Goal: Communication & Community: Ask a question

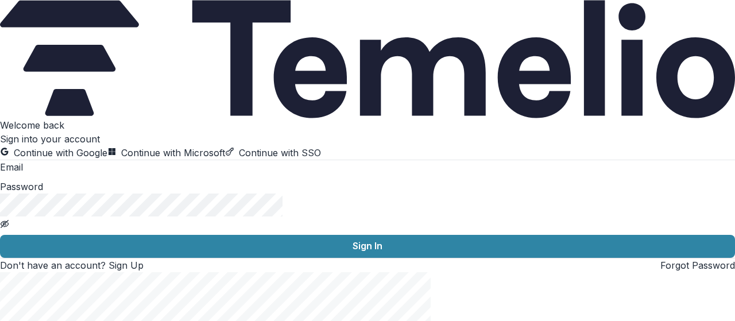
click at [107, 146] on button "Continue with Google" at bounding box center [53, 153] width 107 height 14
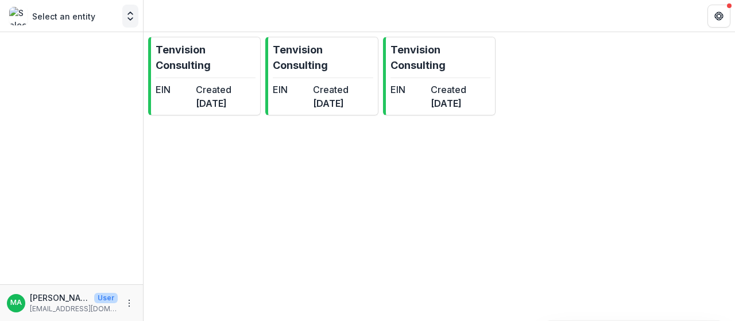
click at [129, 20] on icon "Open entity switcher" at bounding box center [130, 15] width 11 height 11
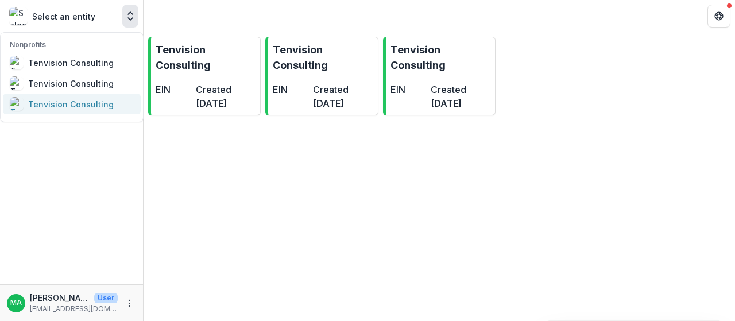
click at [60, 113] on link "Tenvision Consulting" at bounding box center [72, 104] width 138 height 21
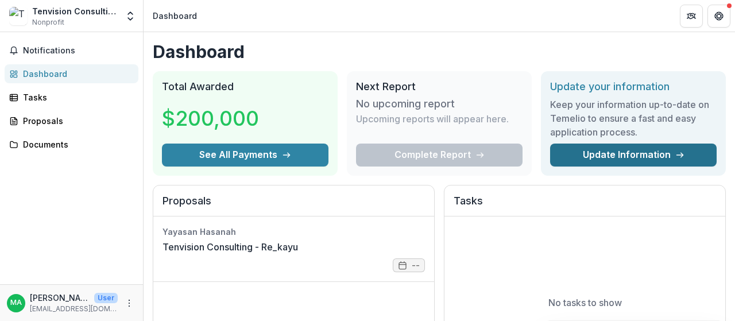
click at [619, 157] on link "Update Information" at bounding box center [633, 154] width 166 height 23
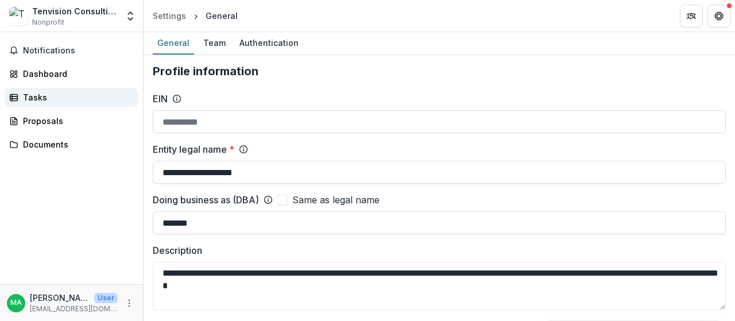
click at [99, 94] on div "Tasks" at bounding box center [76, 97] width 106 height 12
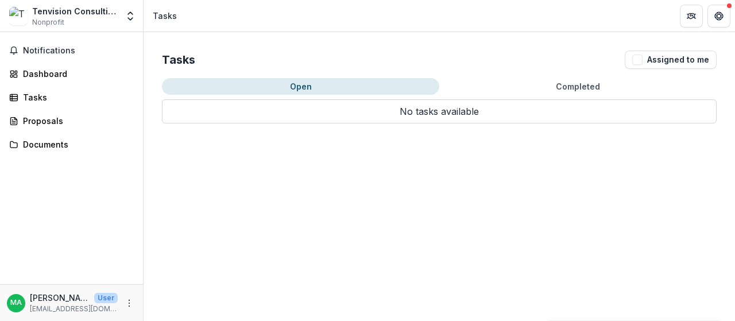
click at [290, 86] on button "Open" at bounding box center [300, 86] width 277 height 17
click at [88, 122] on div "Proposals" at bounding box center [76, 121] width 106 height 12
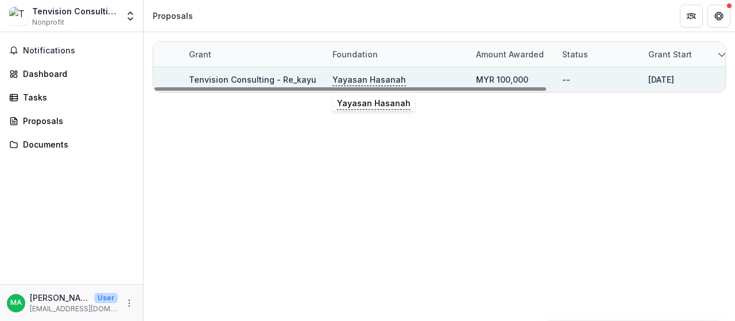
click at [370, 82] on p "Yayasan Hasanah" at bounding box center [368, 79] width 73 height 13
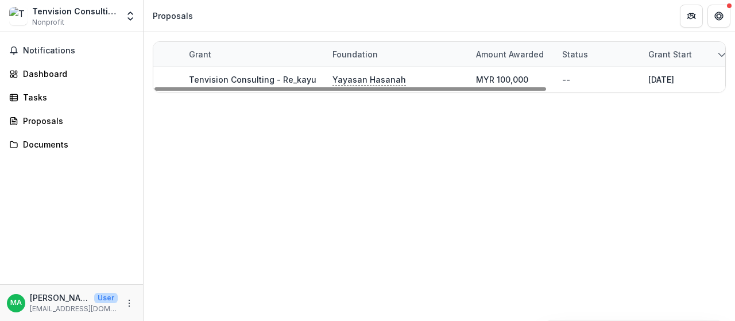
click at [713, 50] on div "Grant start" at bounding box center [684, 54] width 86 height 25
click at [40, 96] on div "Tasks" at bounding box center [76, 97] width 106 height 12
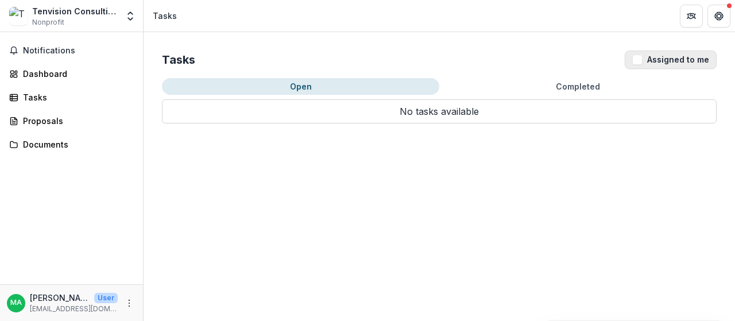
click at [640, 65] on button "Assigned to me" at bounding box center [670, 59] width 92 height 18
click at [594, 80] on button "Completed" at bounding box center [577, 86] width 277 height 17
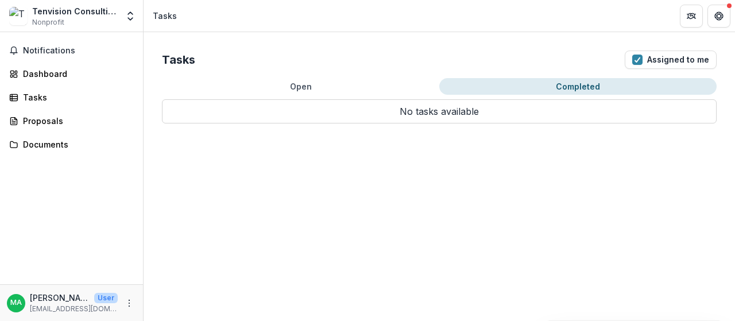
click at [571, 87] on button "Completed" at bounding box center [577, 86] width 277 height 17
click at [54, 121] on div "Proposals" at bounding box center [76, 121] width 106 height 12
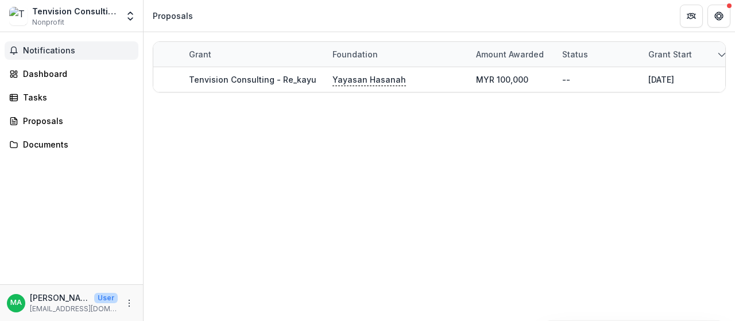
click at [73, 52] on span "Notifications" at bounding box center [78, 51] width 111 height 10
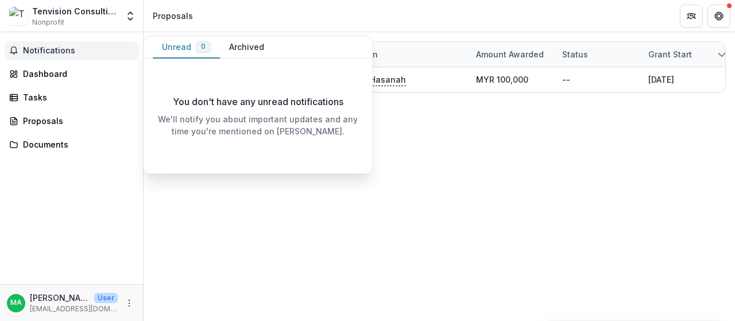
click at [234, 49] on button "Archived" at bounding box center [246, 47] width 53 height 22
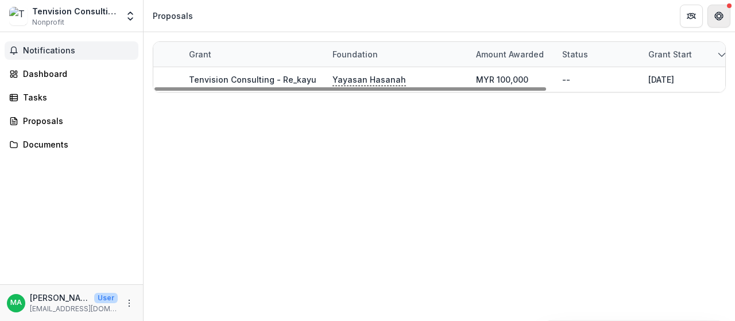
click at [720, 17] on icon "Get Help" at bounding box center [721, 15] width 2 height 3
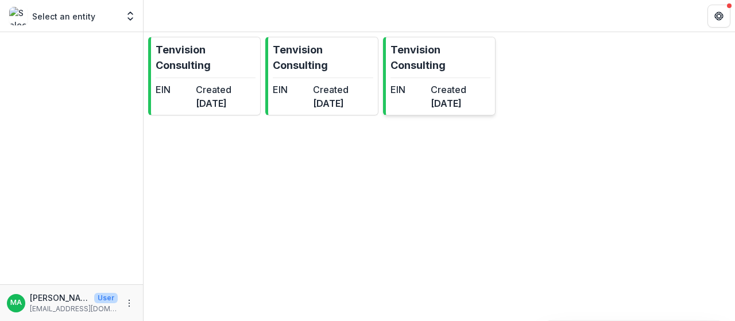
click at [466, 110] on dd "4 months ago" at bounding box center [448, 103] width 36 height 14
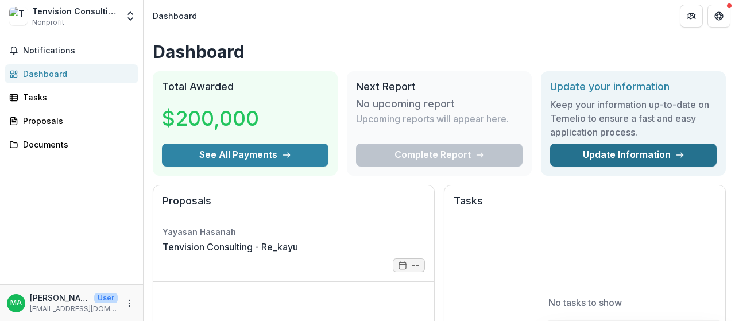
click at [580, 153] on link "Update Information" at bounding box center [633, 154] width 166 height 23
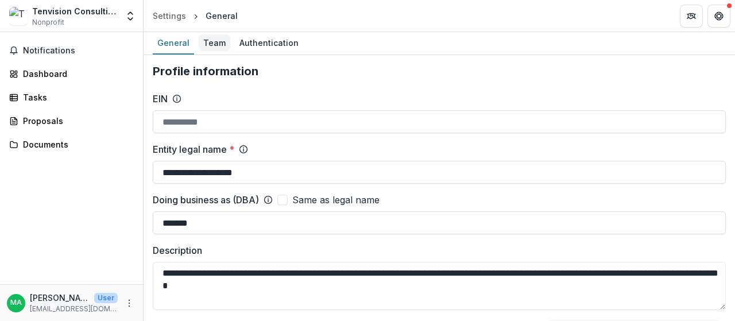
click at [217, 44] on div "Team" at bounding box center [215, 42] width 32 height 17
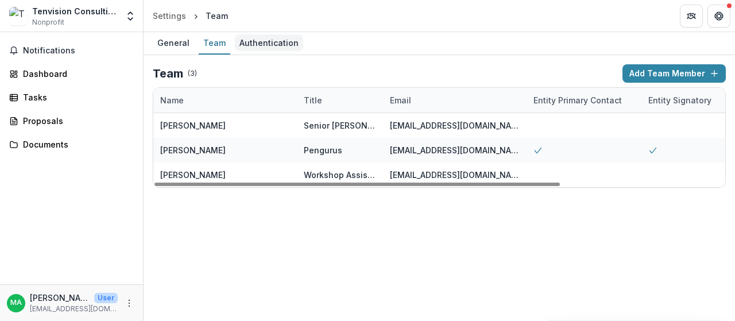
click at [266, 37] on div "Authentication" at bounding box center [269, 42] width 68 height 17
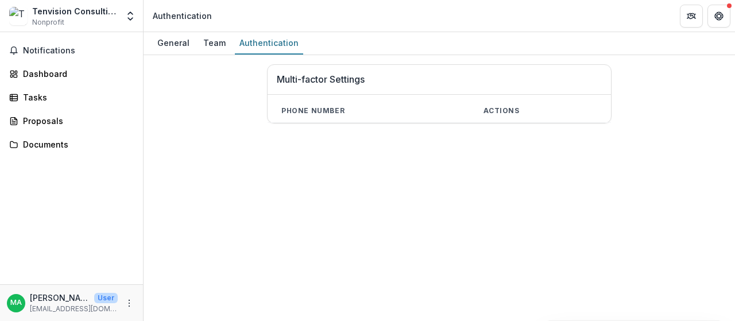
click at [340, 109] on th "Phone number" at bounding box center [368, 111] width 202 height 24
click at [500, 106] on th "Actions" at bounding box center [539, 111] width 141 height 24
click at [90, 127] on link "Proposals" at bounding box center [72, 120] width 134 height 19
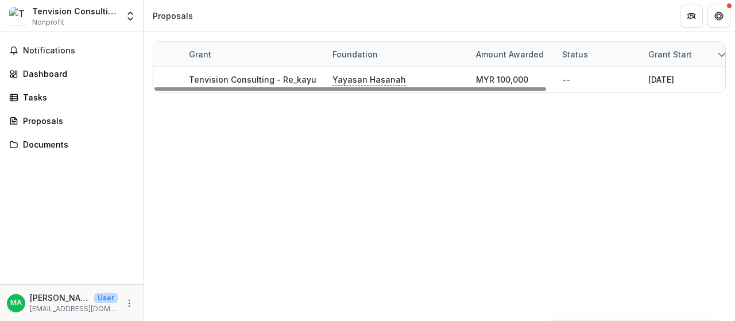
click at [712, 58] on div "Grant start" at bounding box center [684, 54] width 86 height 25
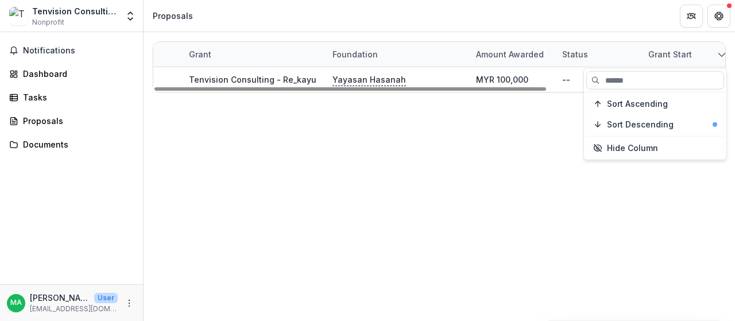
click at [712, 58] on div "Grant start" at bounding box center [684, 54] width 86 height 25
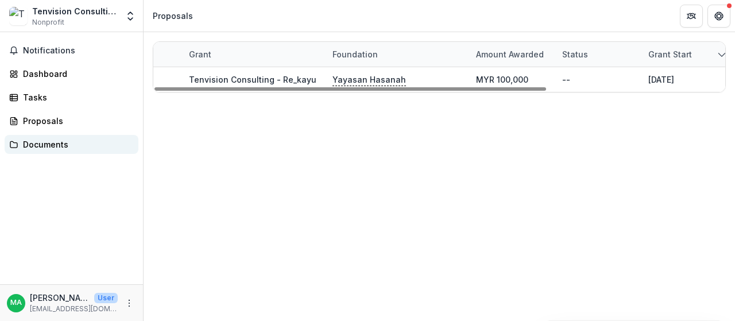
click at [79, 145] on div "Documents" at bounding box center [76, 144] width 106 height 12
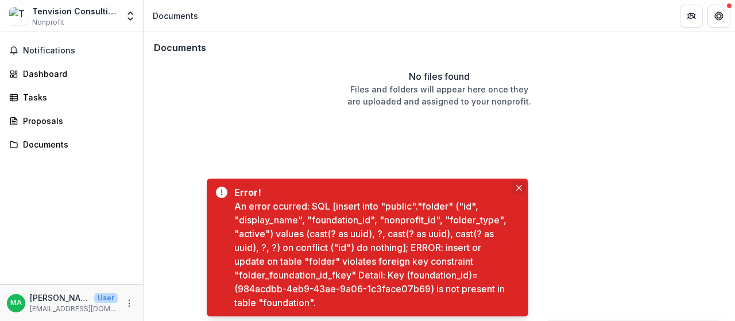
click at [516, 184] on button "Close" at bounding box center [519, 188] width 14 height 14
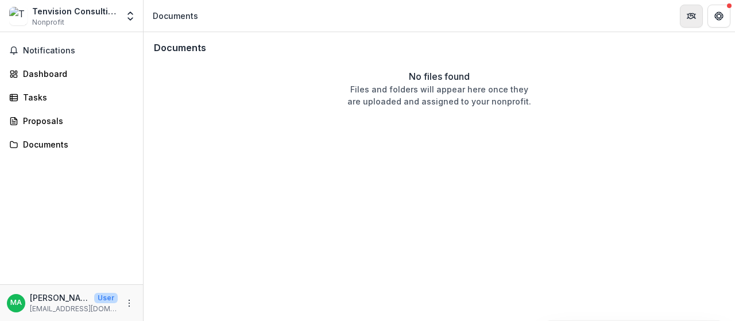
click at [695, 18] on button "Partners" at bounding box center [690, 16] width 23 height 23
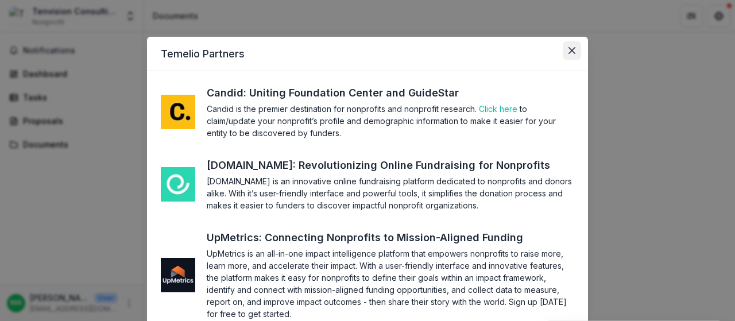
click at [568, 48] on icon "Close" at bounding box center [571, 50] width 7 height 7
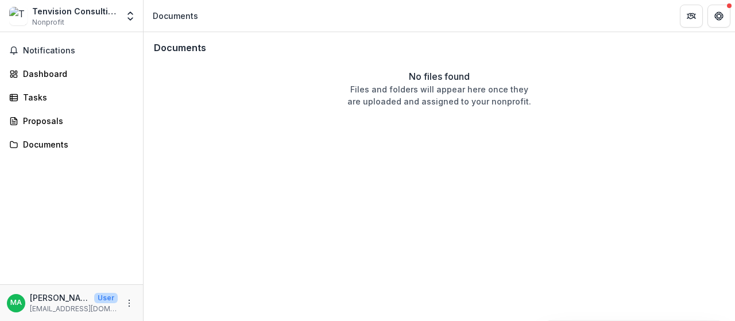
click at [720, 13] on icon "Get Help" at bounding box center [718, 15] width 9 height 9
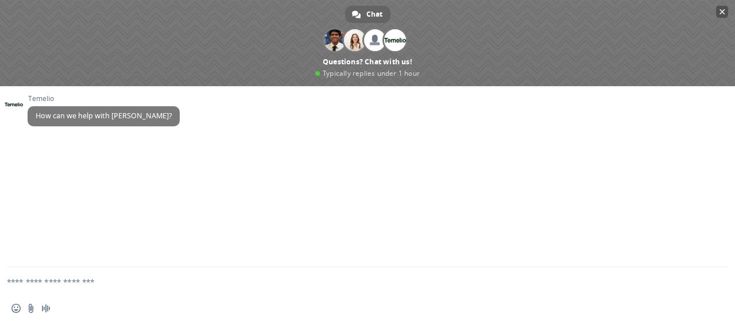
click at [716, 9] on span "Close chat" at bounding box center [722, 12] width 12 height 12
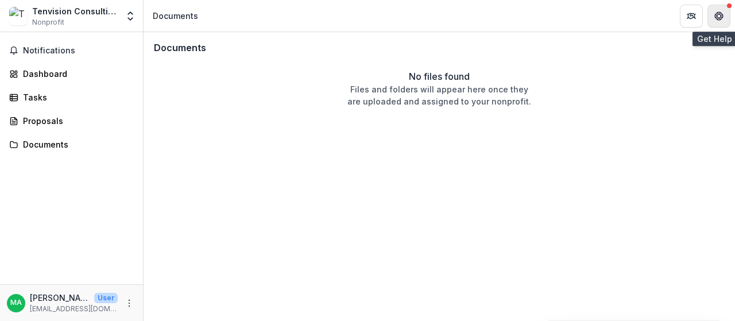
click at [719, 6] on button "Get Help" at bounding box center [718, 16] width 23 height 23
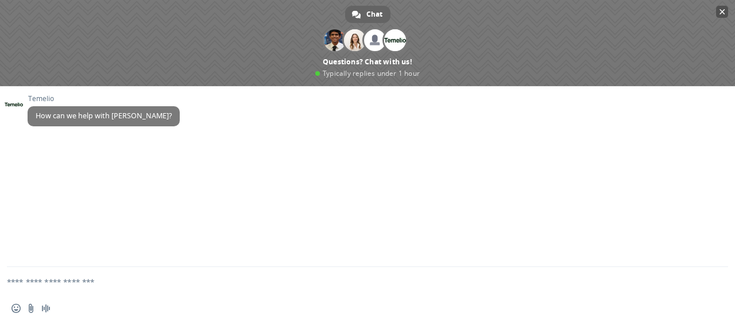
click at [714, 9] on span at bounding box center [367, 43] width 735 height 86
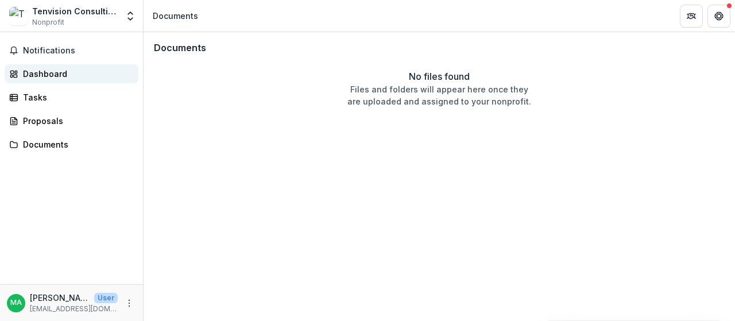
click at [83, 82] on link "Dashboard" at bounding box center [72, 73] width 134 height 19
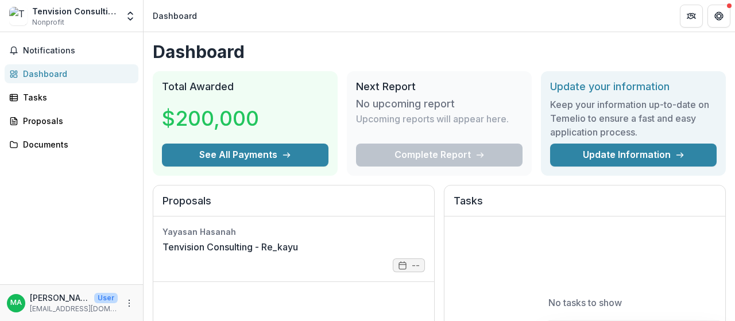
click at [441, 158] on div "Complete Report" at bounding box center [439, 154] width 166 height 23
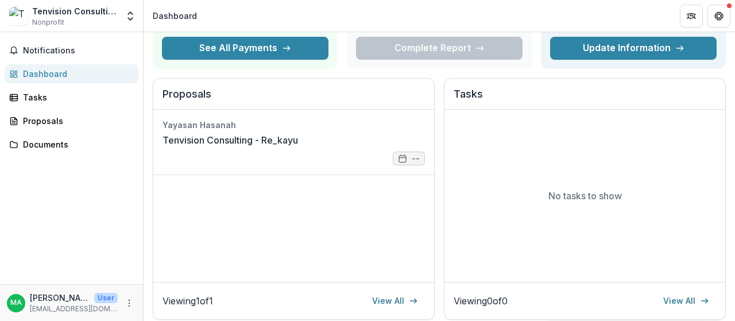
scroll to position [115, 0]
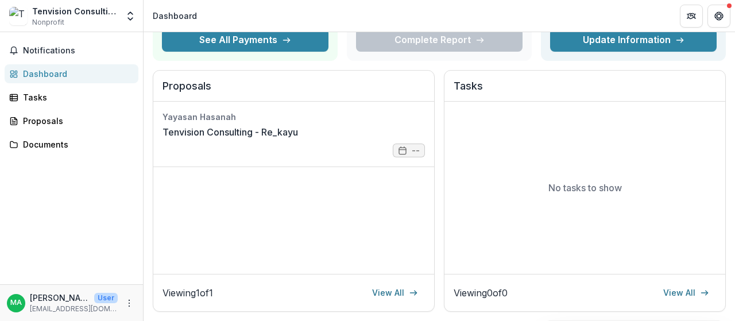
click at [468, 33] on div "Complete Report" at bounding box center [439, 40] width 166 height 23
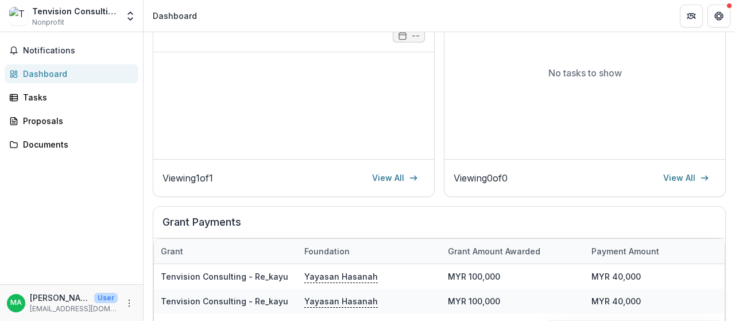
scroll to position [344, 0]
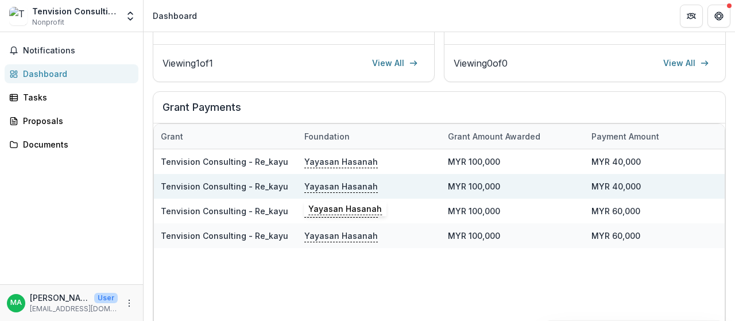
click at [326, 185] on p "Yayasan Hasanah" at bounding box center [340, 186] width 73 height 13
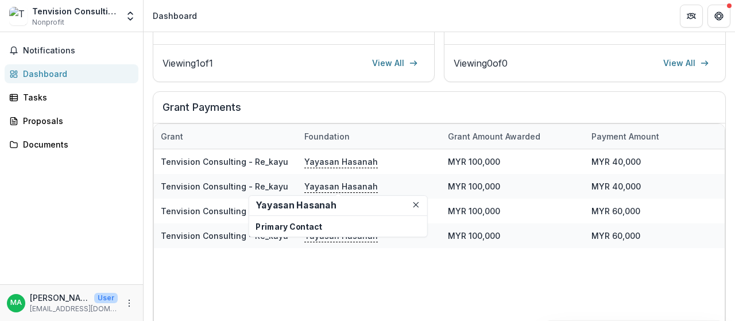
click at [547, 255] on div "Tenvision Consulting - Re_kayu Yayasan Hasanah MYR 100,000 MYR 40,000 10/22/202…" at bounding box center [728, 250] width 1148 height 203
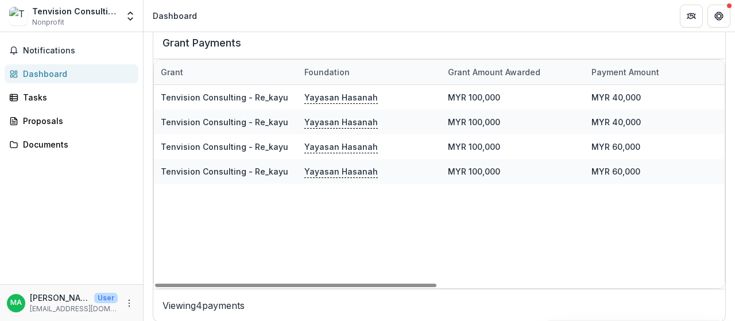
scroll to position [417, 0]
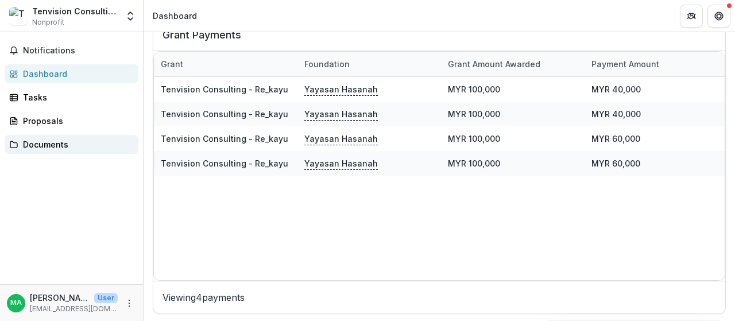
click at [78, 143] on div "Documents" at bounding box center [76, 144] width 106 height 12
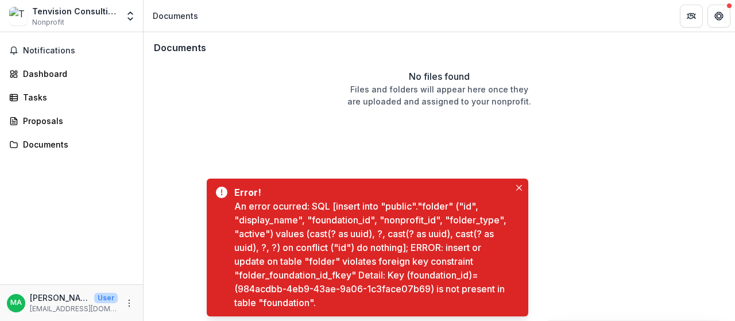
click at [75, 109] on div "Notifications Dashboard Tasks Proposals Documents" at bounding box center [71, 158] width 143 height 252
drag, startPoint x: 73, startPoint y: 111, endPoint x: 67, endPoint y: 122, distance: 13.4
click at [69, 119] on div "Notifications Dashboard Tasks Proposals Documents" at bounding box center [71, 158] width 143 height 252
click at [67, 122] on div "Proposals" at bounding box center [76, 121] width 106 height 12
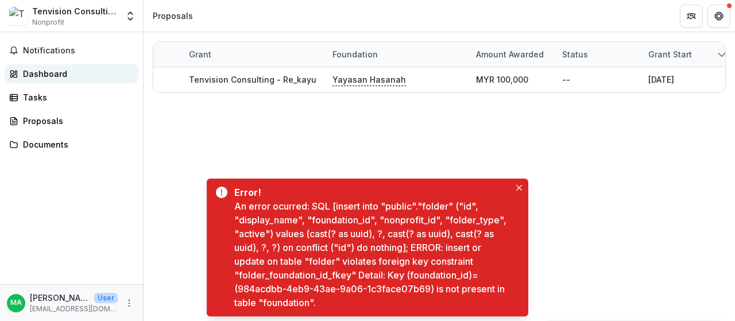
click at [63, 71] on div "Dashboard" at bounding box center [76, 74] width 106 height 12
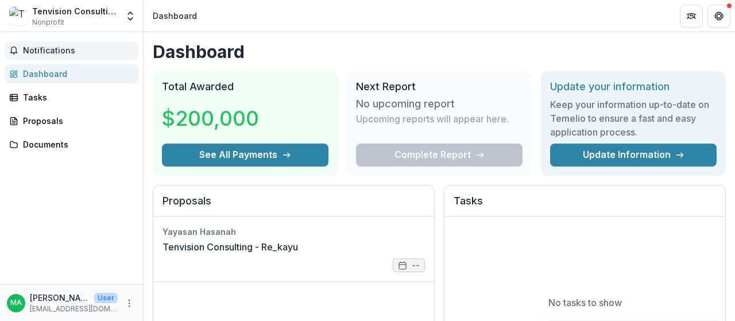
click at [64, 51] on span "Notifications" at bounding box center [78, 51] width 111 height 10
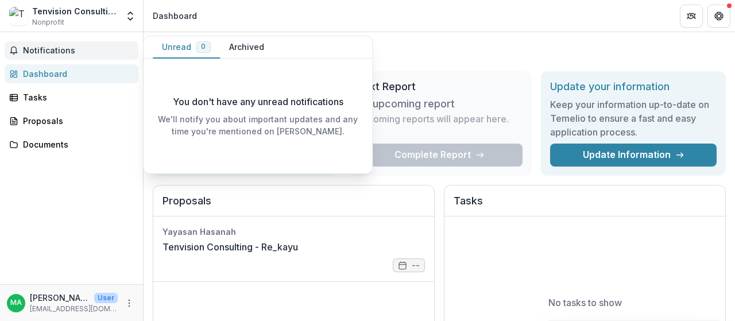
click at [250, 45] on button "Archived" at bounding box center [246, 47] width 53 height 22
click at [67, 50] on span "Notifications" at bounding box center [78, 51] width 111 height 10
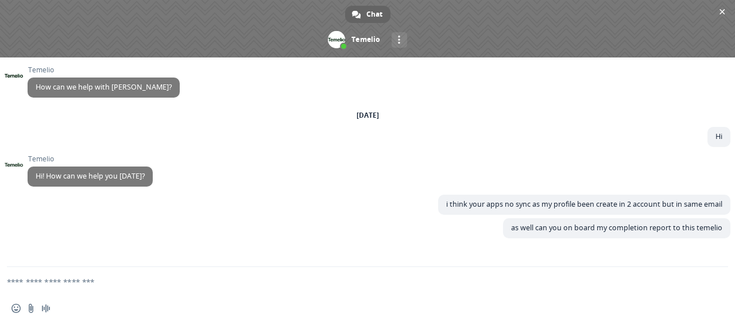
type textarea "**********"
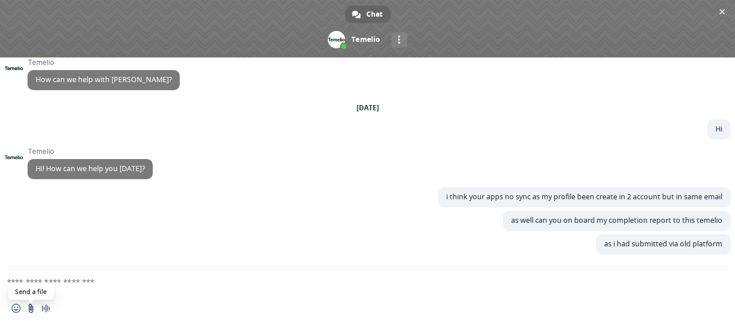
click at [29, 307] on input "Send a file" at bounding box center [30, 308] width 9 height 9
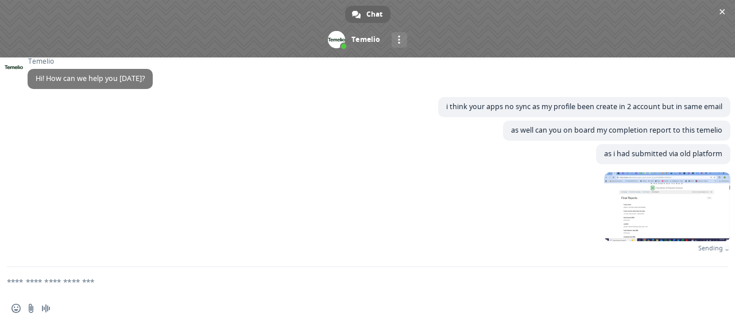
scroll to position [81, 0]
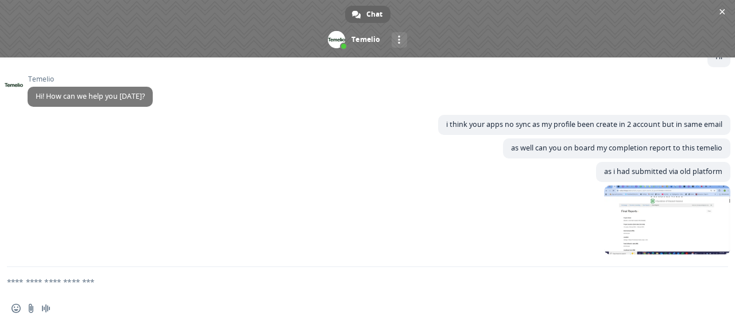
click at [95, 290] on textarea "Compose your message..." at bounding box center [353, 281] width 693 height 29
type textarea "*"
type textarea "**********"
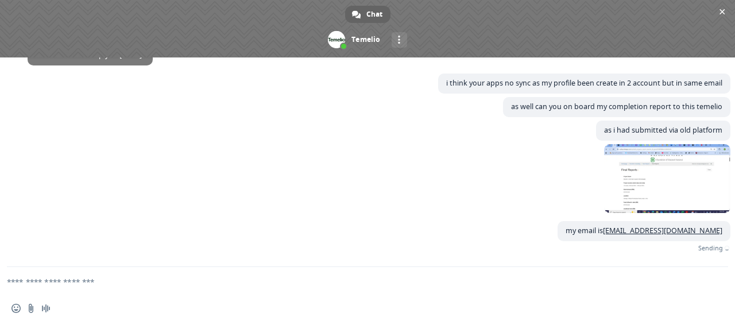
scroll to position [106, 0]
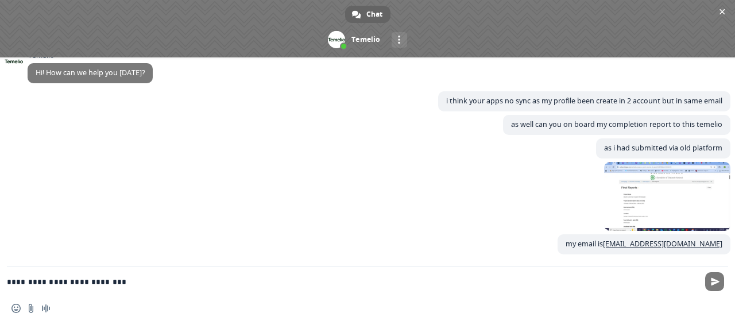
type textarea "**********"
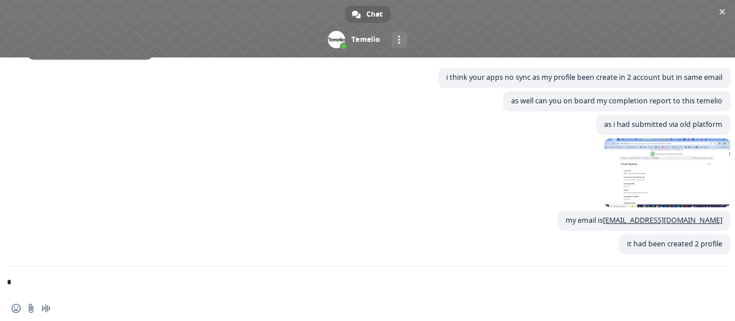
scroll to position [130, 0]
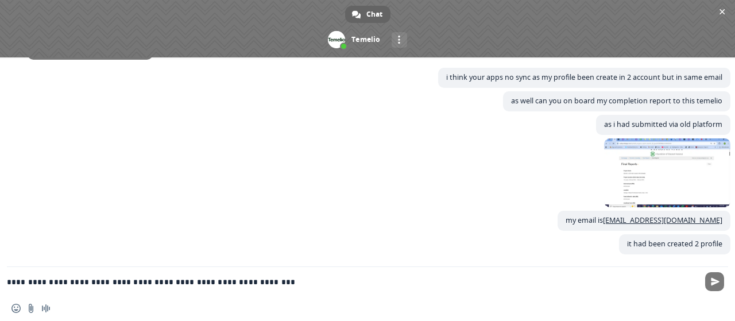
type textarea "**********"
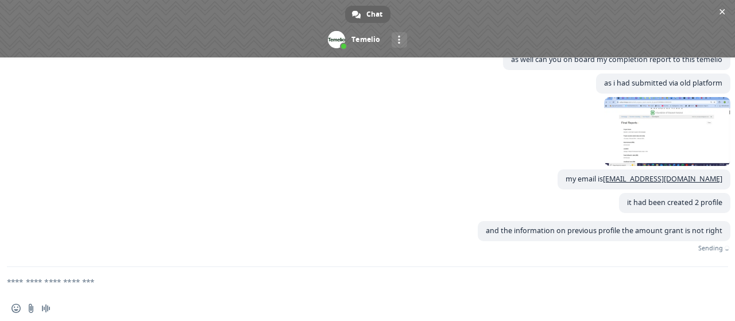
scroll to position [153, 0]
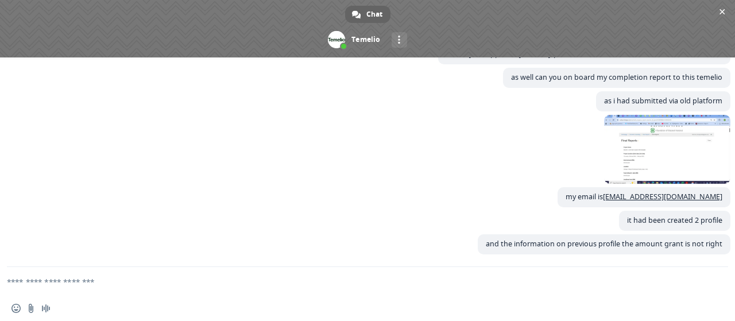
click at [179, 251] on div "and the information on previous profile the amount grant is not right A minute …" at bounding box center [379, 250] width 702 height 33
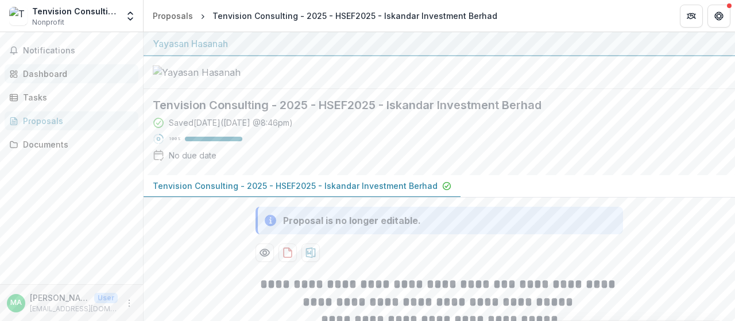
click at [68, 69] on div "Dashboard" at bounding box center [76, 74] width 106 height 12
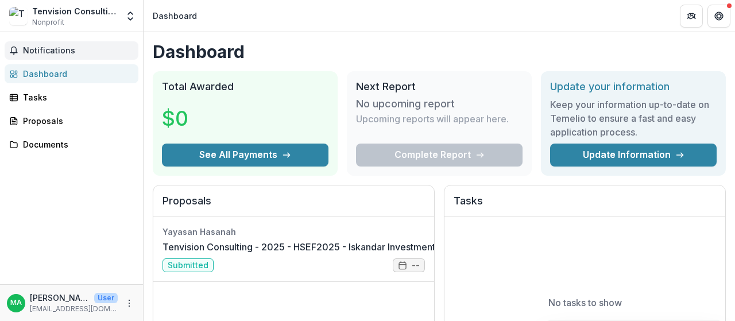
click at [68, 53] on span "Notifications" at bounding box center [78, 51] width 111 height 10
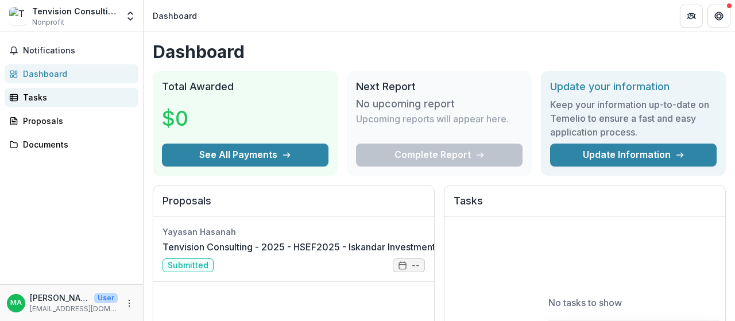
click at [38, 97] on div "Tasks" at bounding box center [76, 97] width 106 height 12
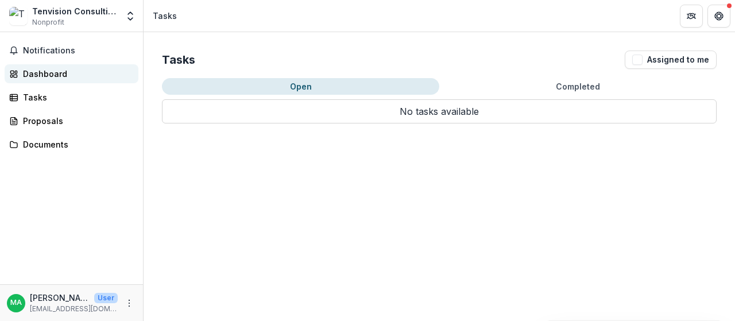
click at [35, 79] on div "Dashboard" at bounding box center [76, 74] width 106 height 12
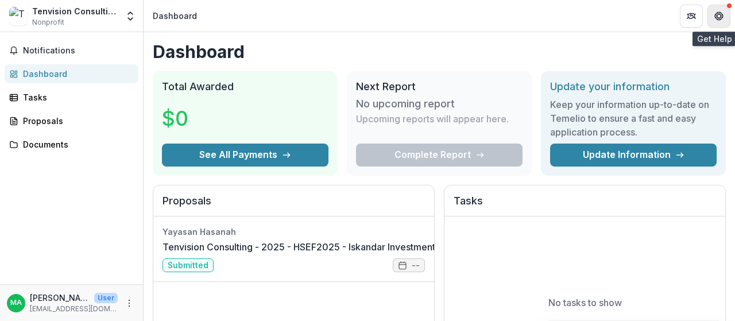
click at [717, 17] on icon "Get Help" at bounding box center [717, 17] width 1 height 1
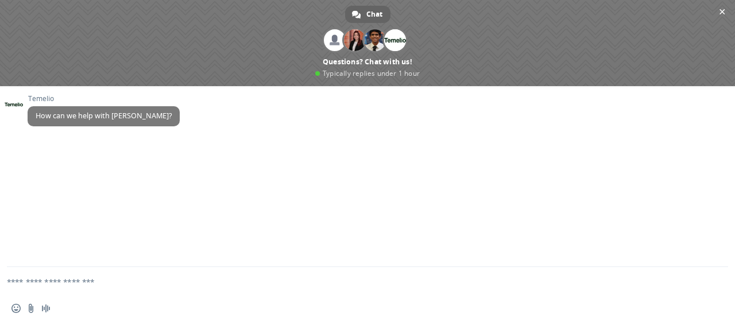
click at [63, 290] on textarea "Compose your message..." at bounding box center [353, 281] width 693 height 29
type textarea "**"
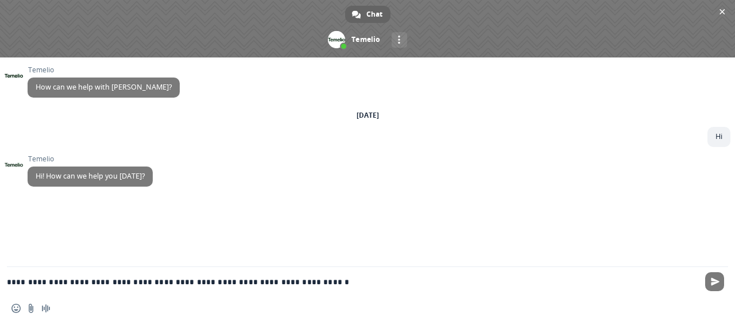
type textarea "**********"
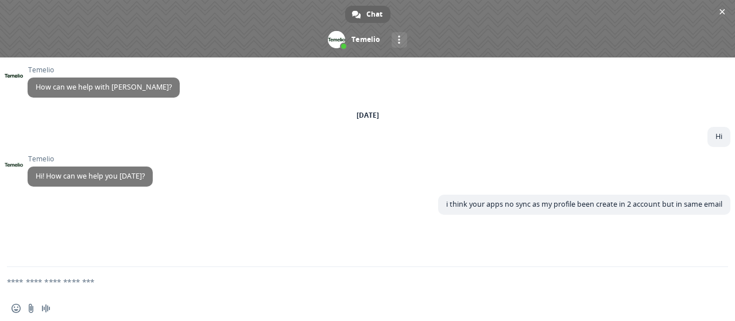
click at [193, 289] on textarea "Compose your message..." at bounding box center [353, 281] width 693 height 29
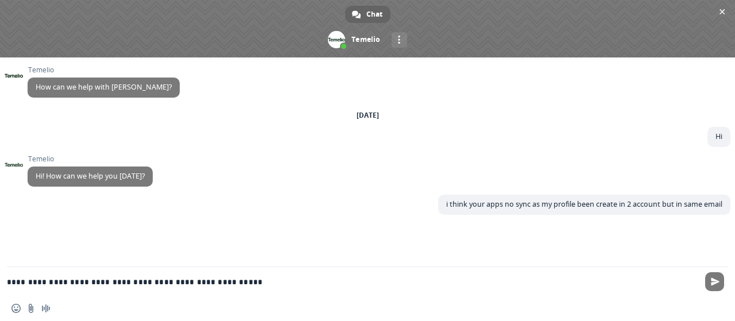
type textarea "**********"
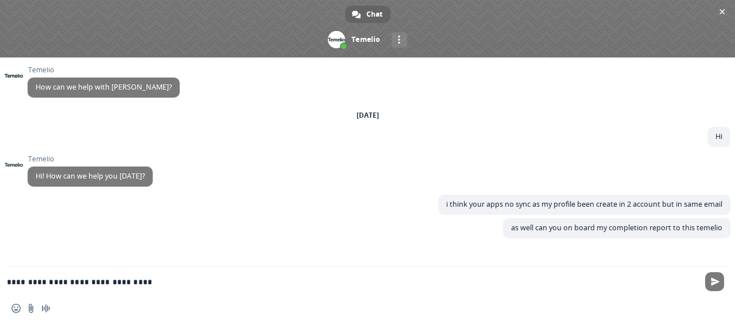
type textarea "**********"
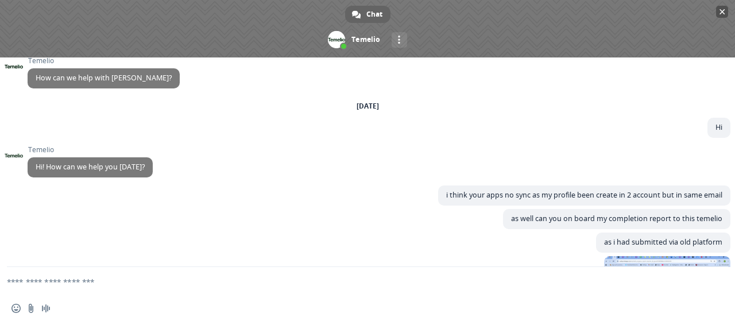
scroll to position [81, 0]
